Goal: Information Seeking & Learning: Learn about a topic

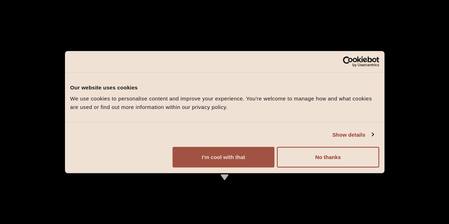
click at [274, 168] on button "I'm cool with that" at bounding box center [223, 157] width 102 height 21
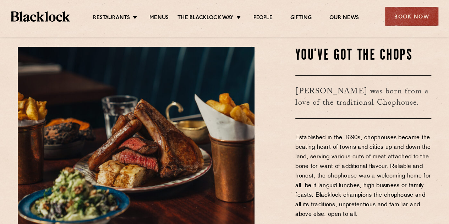
scroll to position [289, 0]
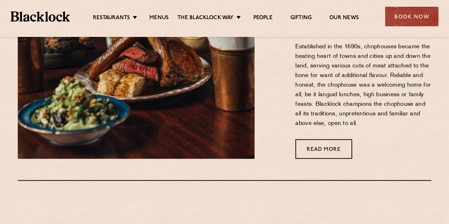
click at [328, 80] on p "Established in the 1690s, chophouses became the beating heart of towns and citi…" at bounding box center [363, 85] width 136 height 86
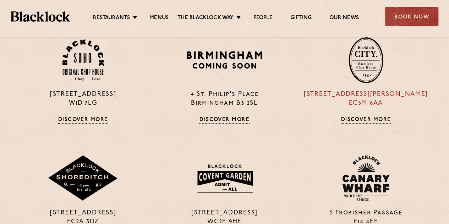
scroll to position [471, 0]
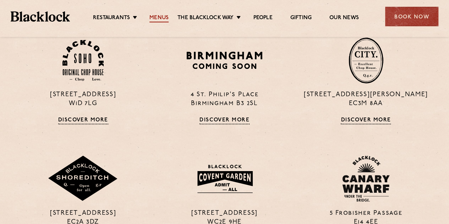
click at [159, 15] on link "Menus" at bounding box center [158, 19] width 19 height 8
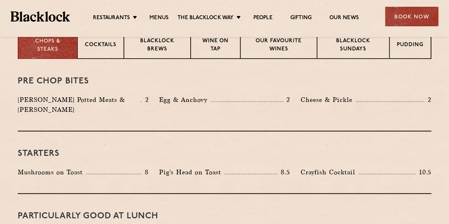
scroll to position [298, 0]
click at [234, 156] on div "Starters Mushrooms on Toast 8 Pig's Head on Toast 8.5 Crayfish Cocktail 10.5" at bounding box center [224, 163] width 413 height 62
click at [270, 110] on div "Pre Chop Bites Blacklock Potted Meats & Kimchi 2 Egg & Anchovy 2 Cheese & Pickl…" at bounding box center [224, 95] width 413 height 72
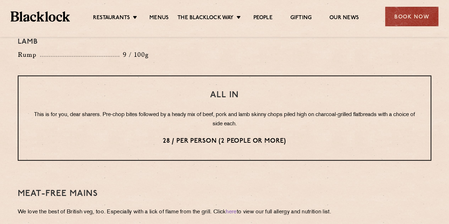
scroll to position [866, 0]
click at [265, 189] on h3 "Meat-Free mains" at bounding box center [224, 193] width 413 height 9
click at [326, 110] on p "This is for you, dear sharers. Pre-chop bites followed by a heady mix of beef, …" at bounding box center [225, 119] width 384 height 18
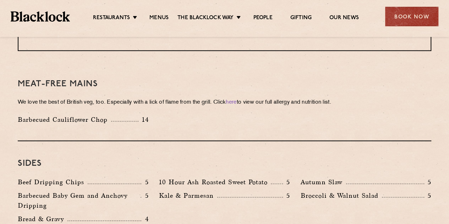
click at [292, 164] on div "Sides Beef Dripping Chips 5 10 Hour Ash Roasted Sweet Potato 5 Autumn Slaw 5 Ba…" at bounding box center [224, 190] width 413 height 99
click at [325, 120] on div "Meat-Free mains We love the best of British veg, too. Especially with a lick of…" at bounding box center [224, 101] width 413 height 79
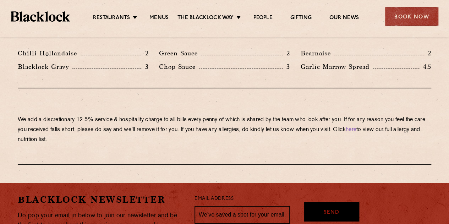
scroll to position [1204, 0]
